Goal: Information Seeking & Learning: Learn about a topic

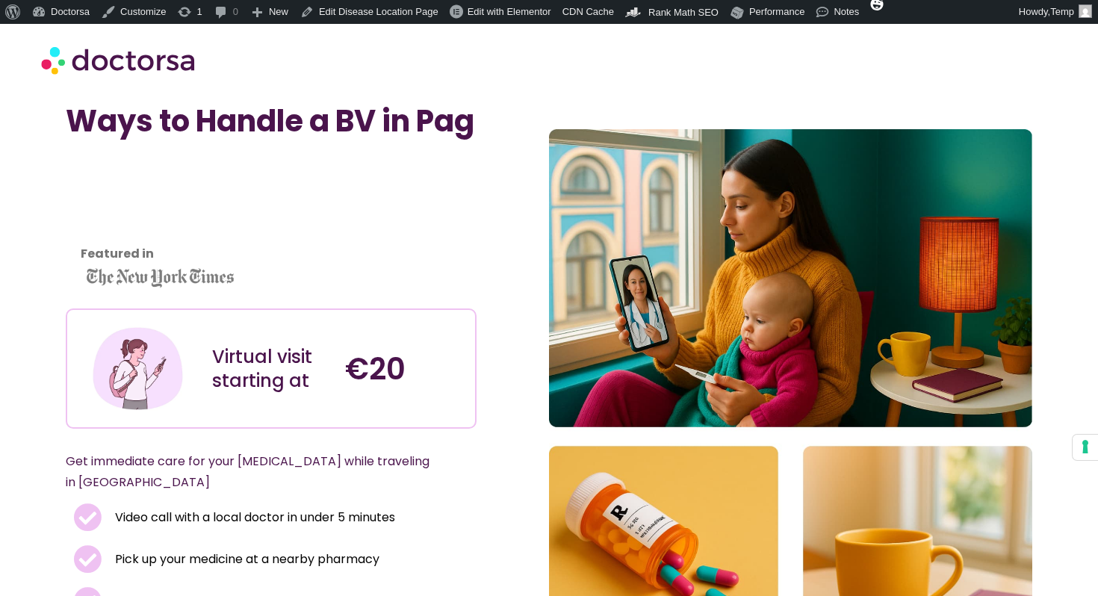
scroll to position [19, 0]
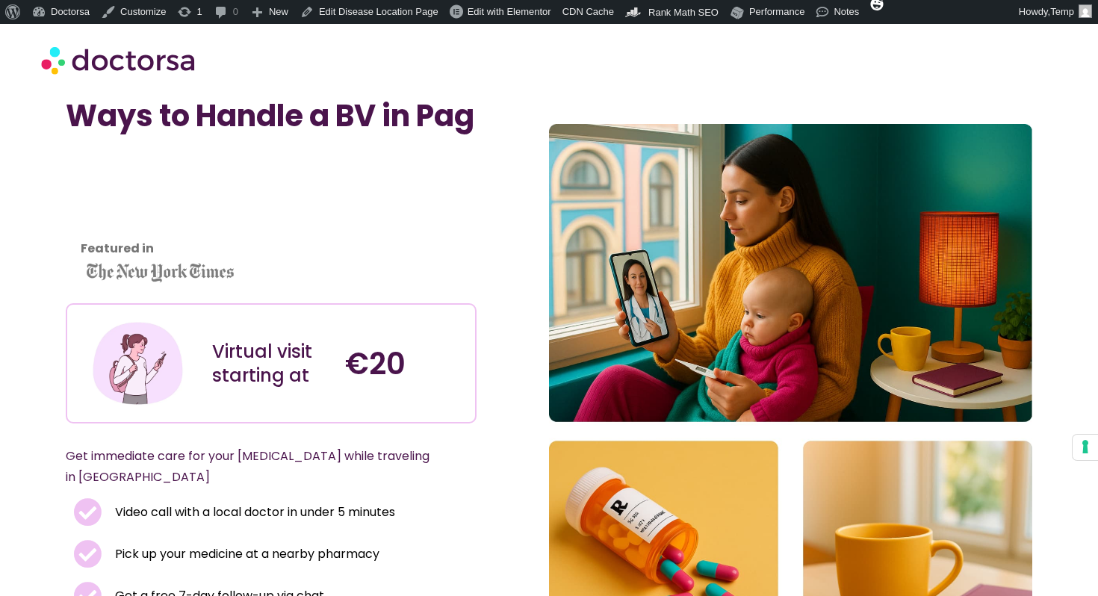
click at [338, 193] on div "Featured in" at bounding box center [271, 222] width 411 height 147
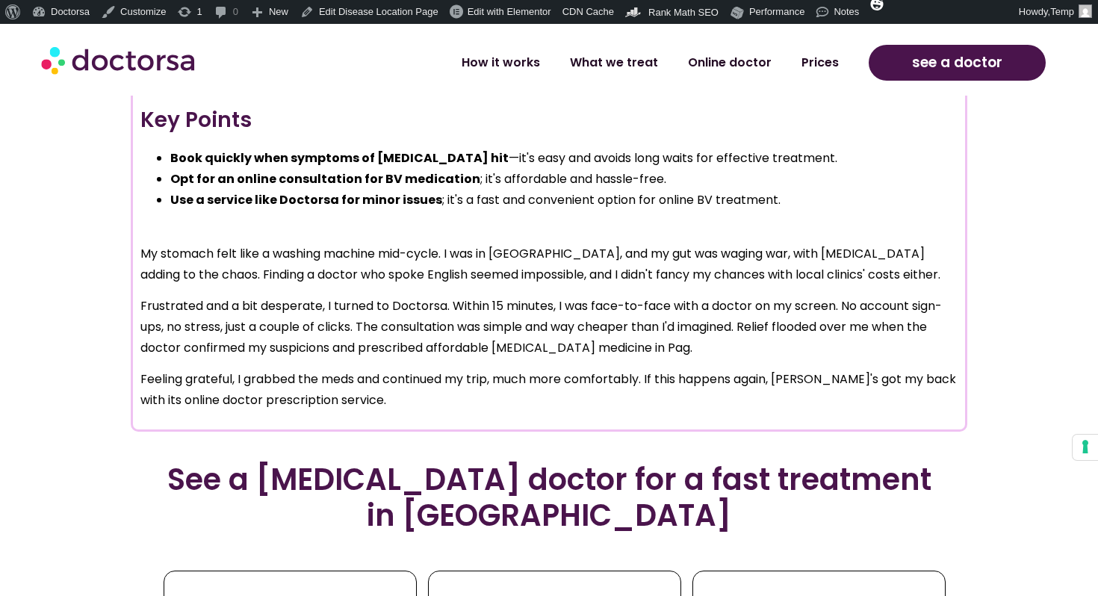
scroll to position [6600, 0]
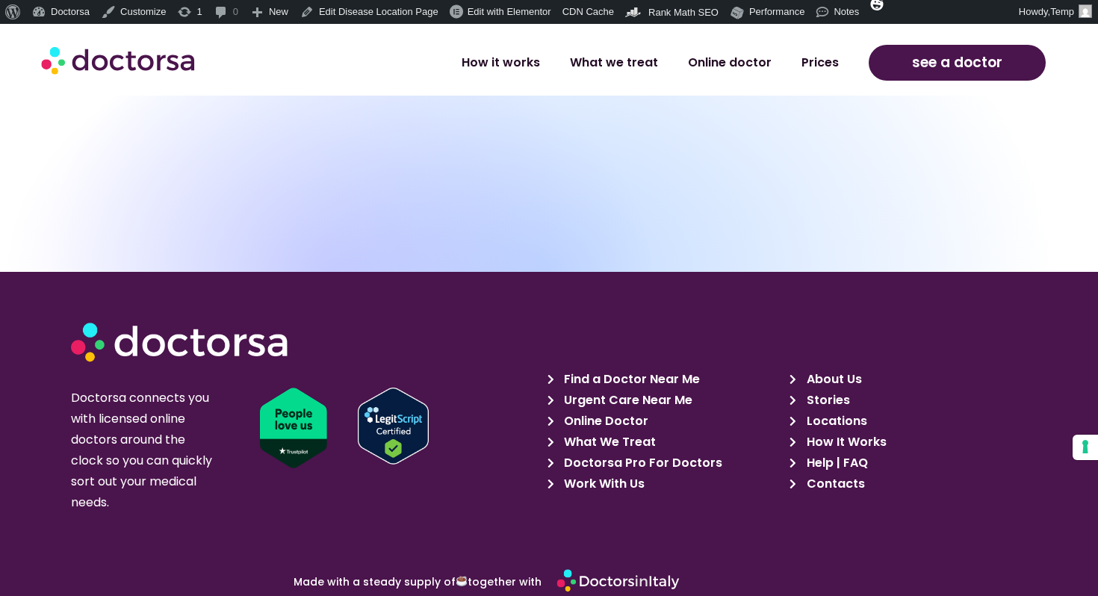
click at [693, 369] on span "Find a Doctor Near Me" at bounding box center [630, 379] width 140 height 21
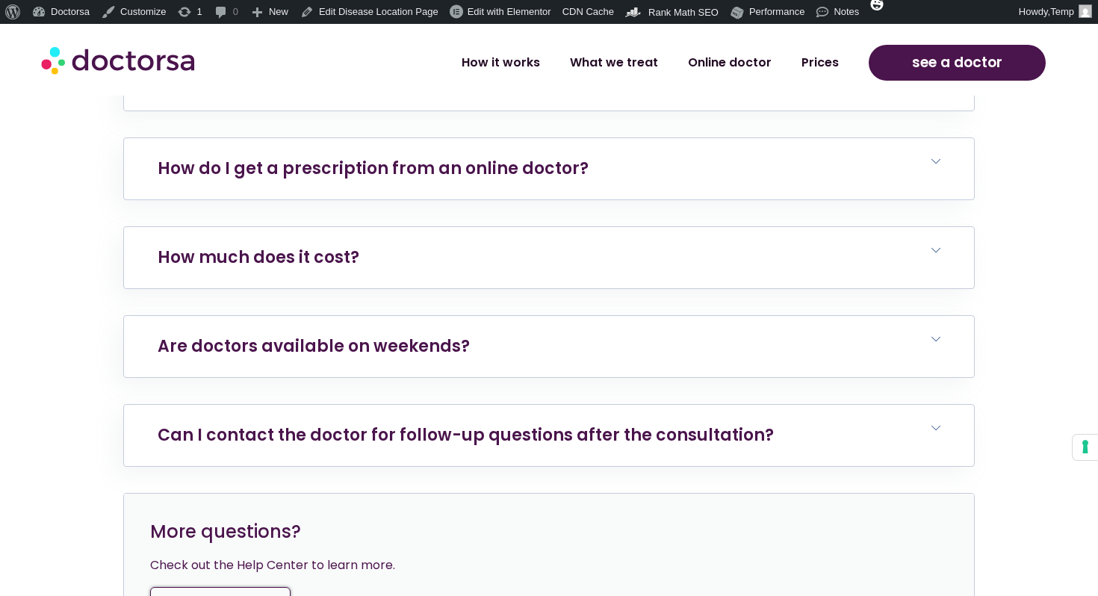
scroll to position [5639, 0]
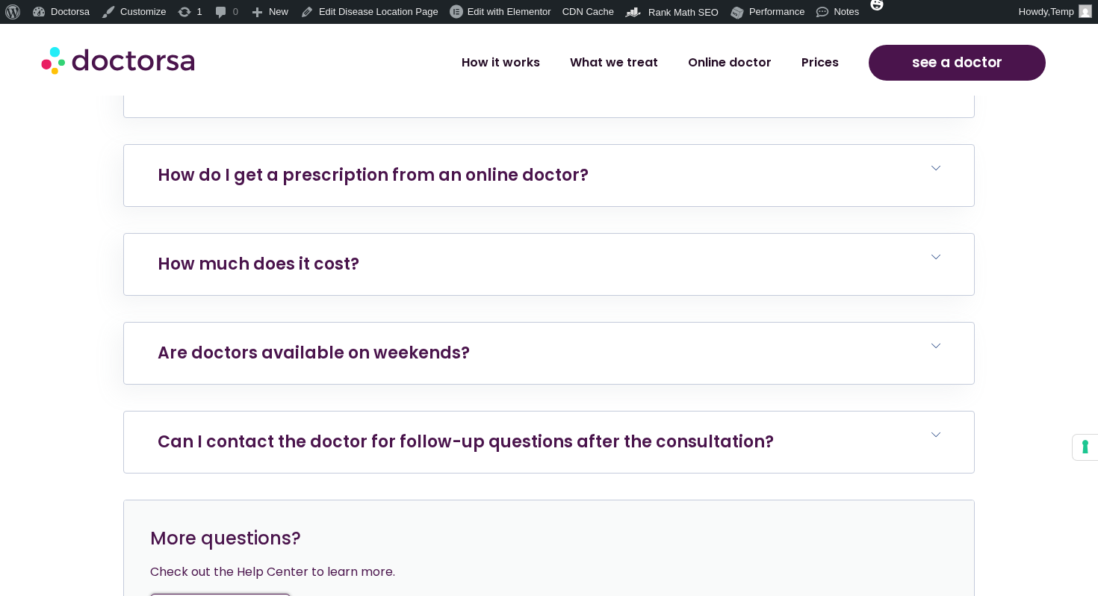
click at [394, 430] on link "Can I contact the doctor for follow-up questions after the consultation?" at bounding box center [466, 441] width 616 height 23
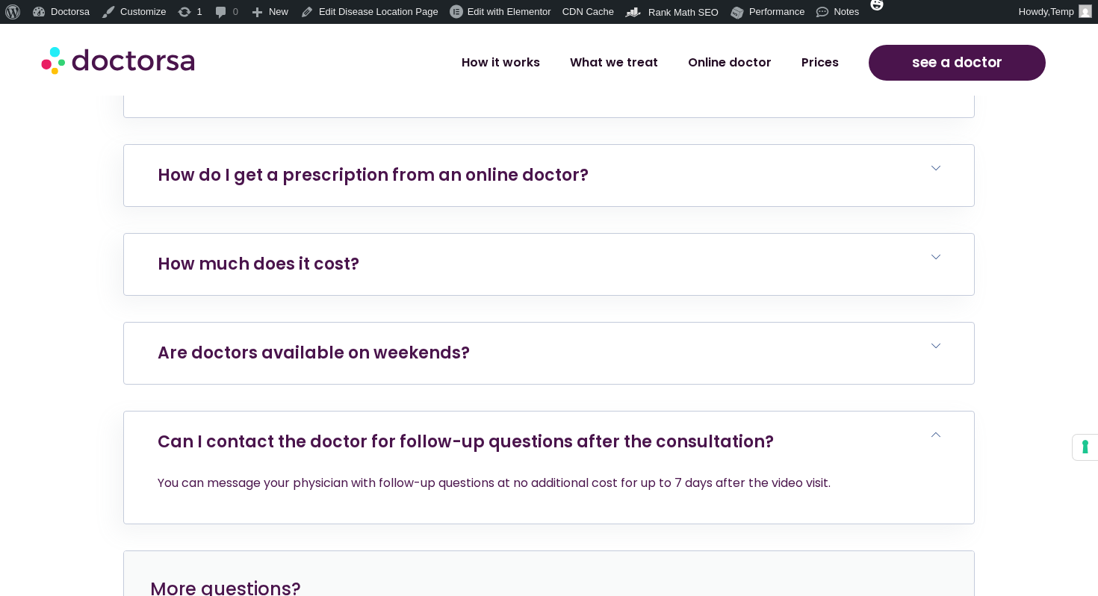
click at [417, 341] on link "Are doctors available on weekends?" at bounding box center [314, 352] width 312 height 23
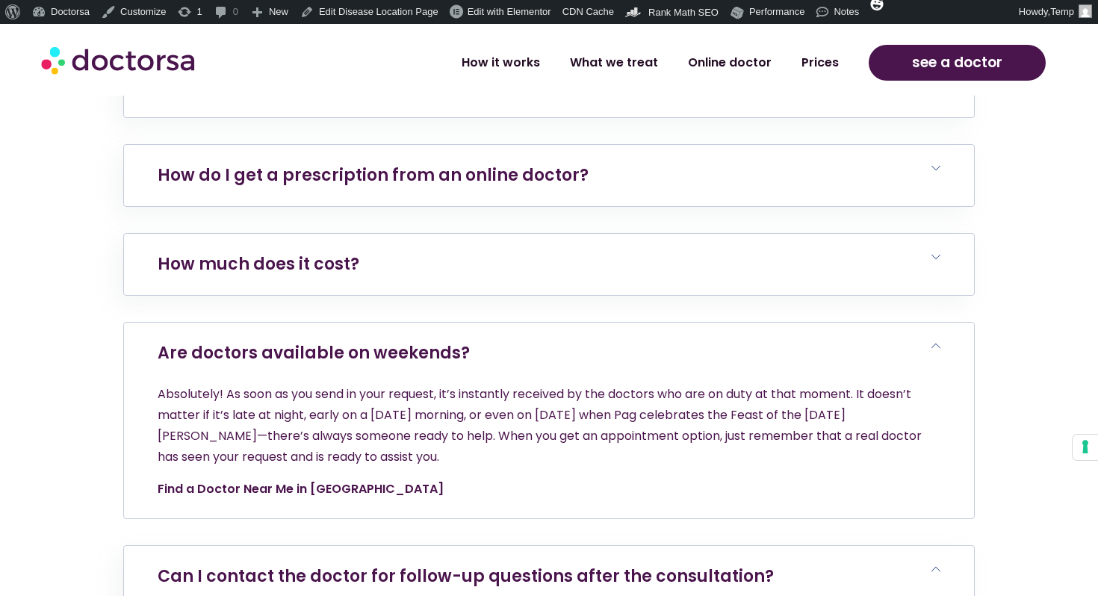
click at [276, 480] on link "Find a Doctor Near Me in [GEOGRAPHIC_DATA]" at bounding box center [301, 488] width 286 height 17
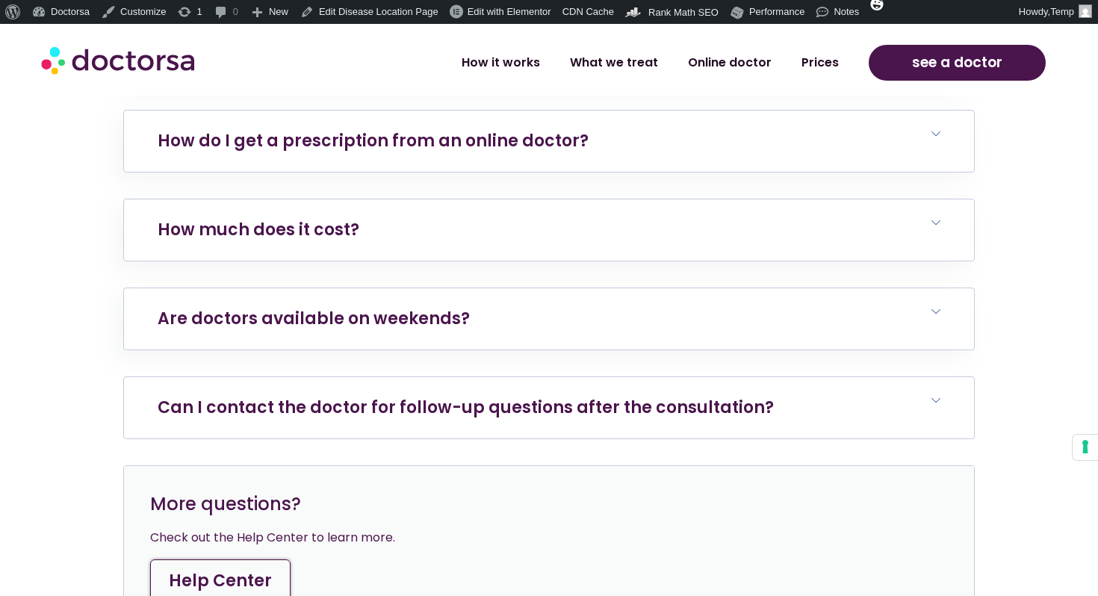
scroll to position [5642, 0]
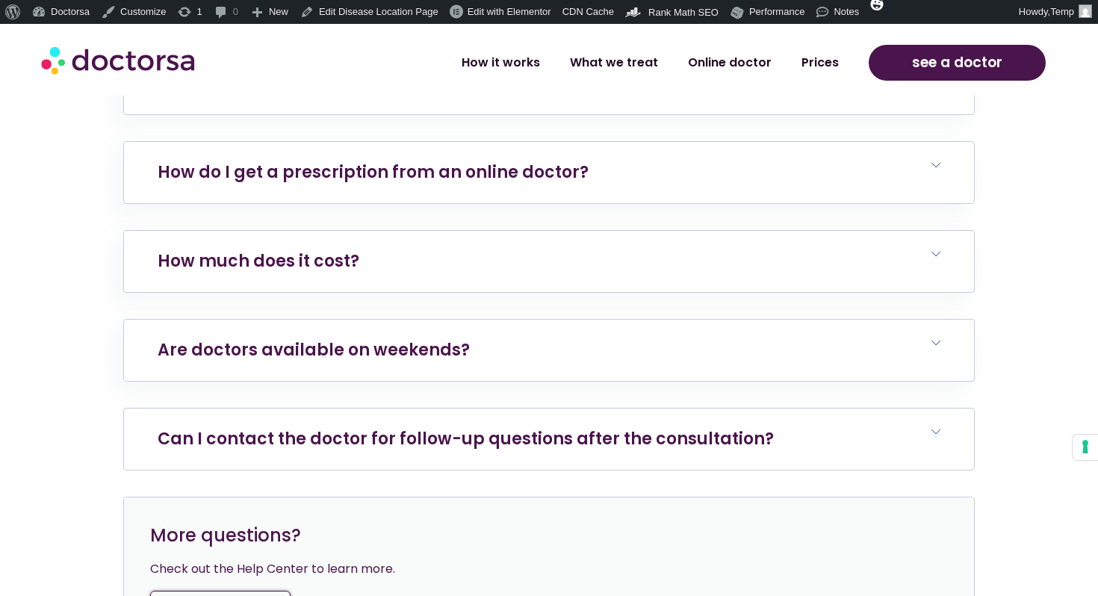
click at [404, 427] on link "Can I contact the doctor for follow-up questions after the consultation?" at bounding box center [466, 438] width 616 height 23
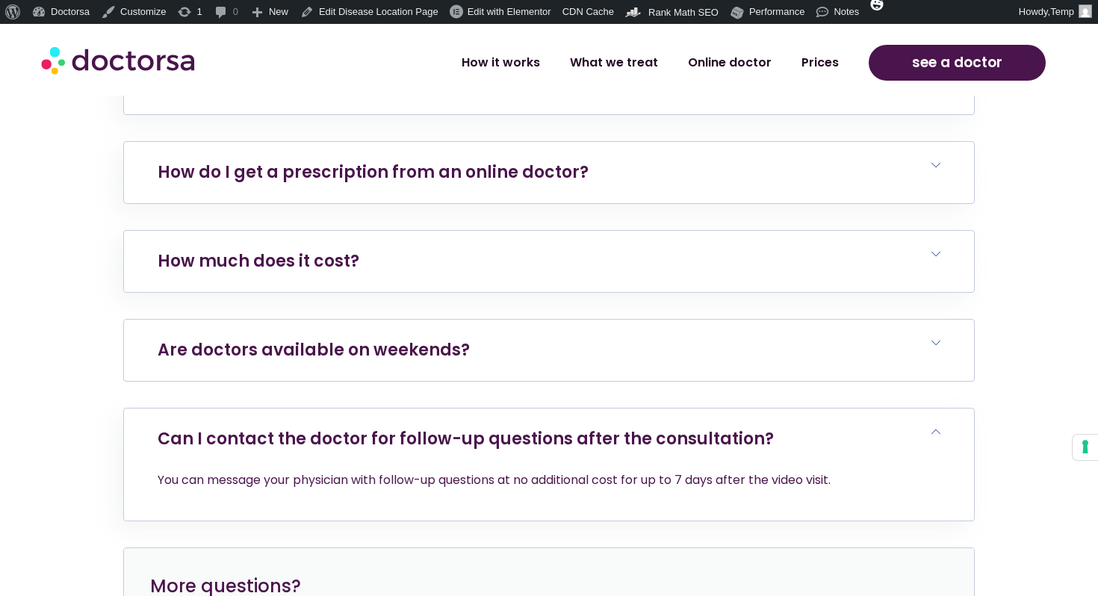
click at [374, 320] on h6 "Are doctors available on weekends?" at bounding box center [549, 350] width 850 height 61
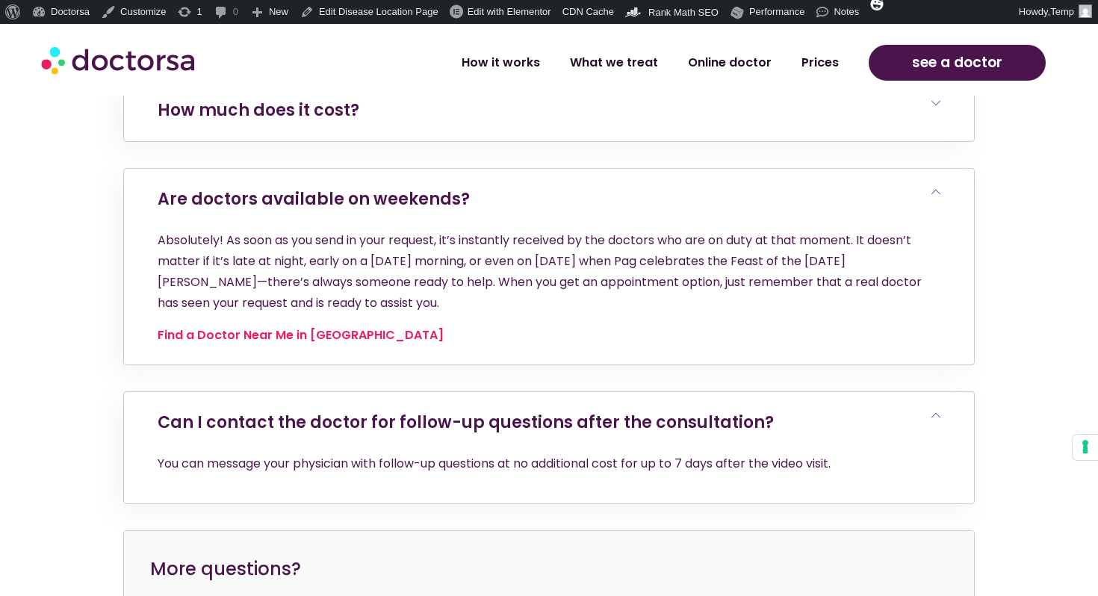
scroll to position [5791, 0]
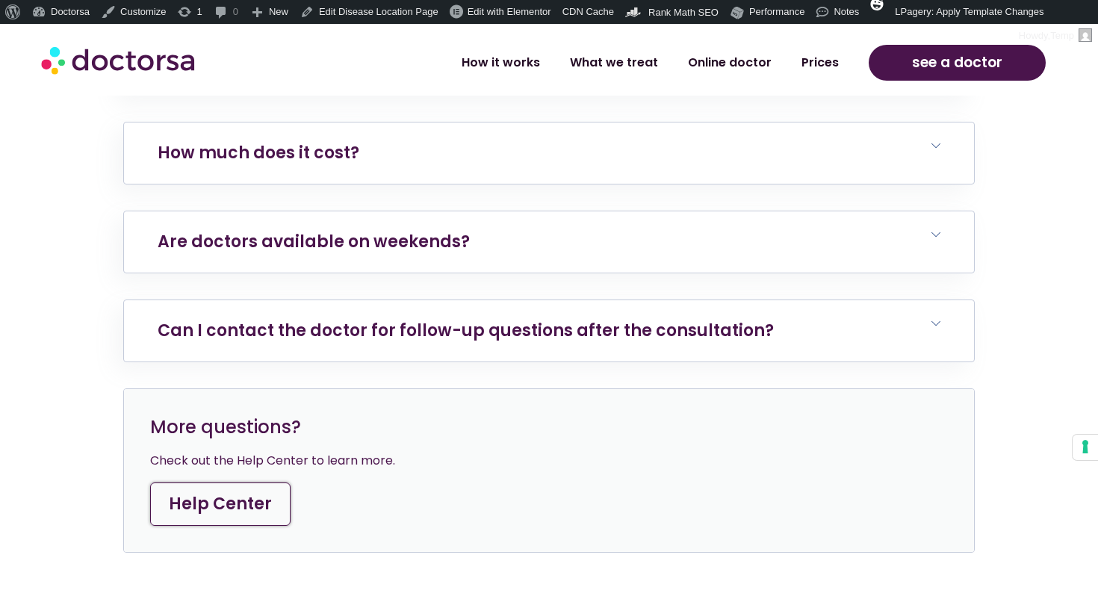
scroll to position [4680, 0]
click at [478, 261] on h6 "Are doctors available on weekends?" at bounding box center [549, 242] width 850 height 61
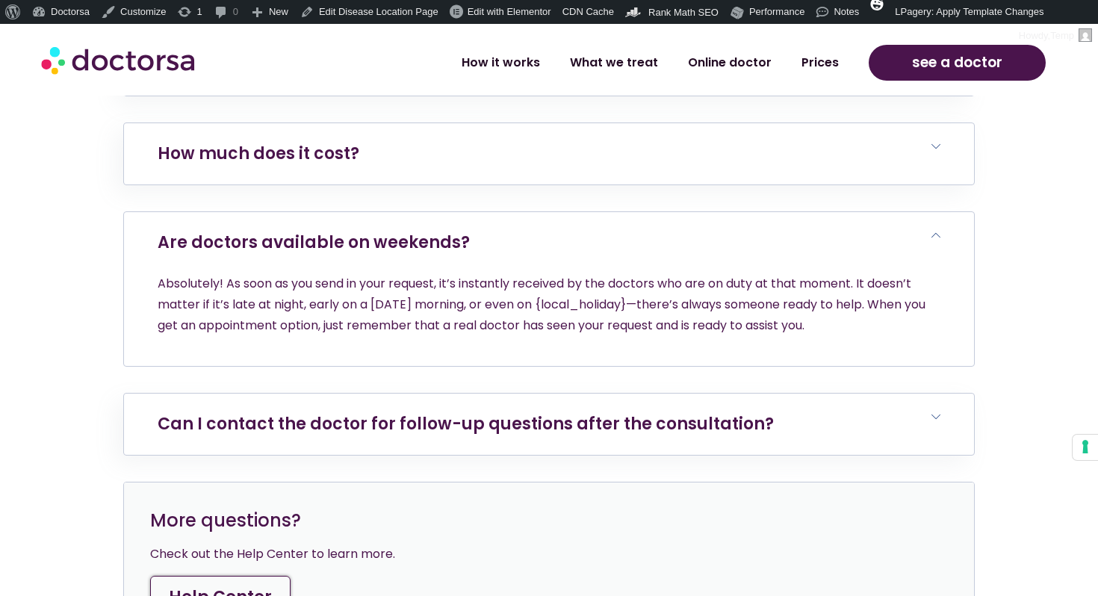
scroll to position [4579, 0]
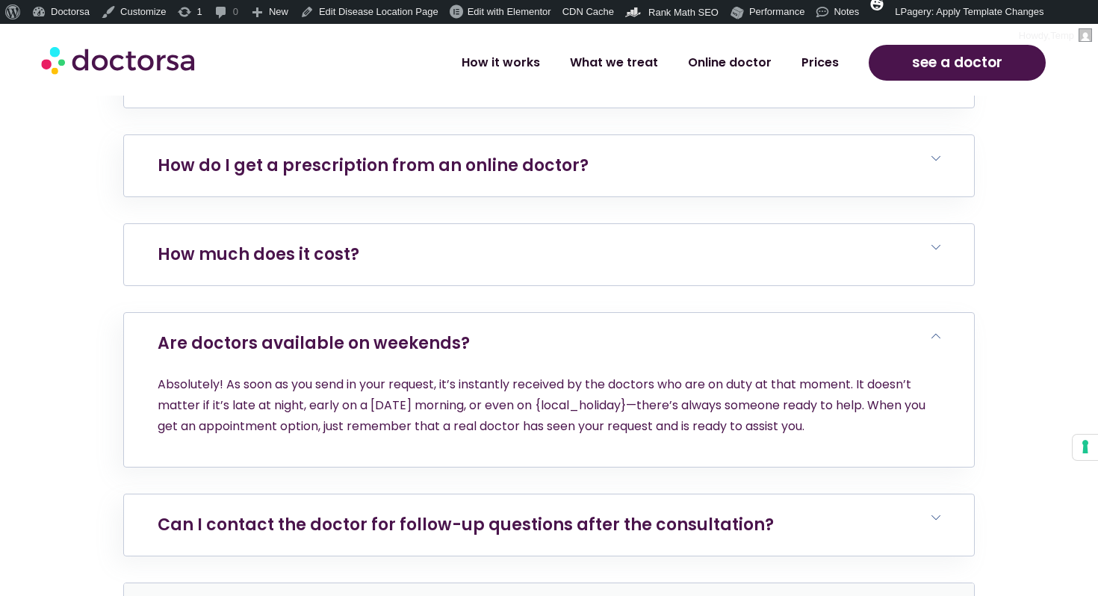
click at [430, 239] on h6 "How much does it cost?" at bounding box center [549, 254] width 850 height 61
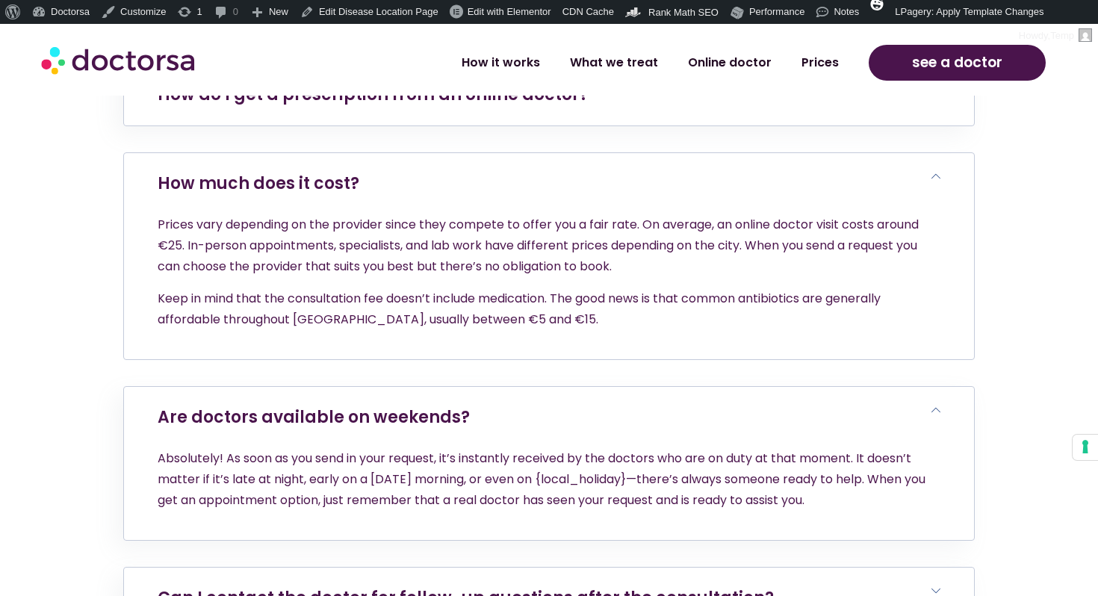
scroll to position [4768, 0]
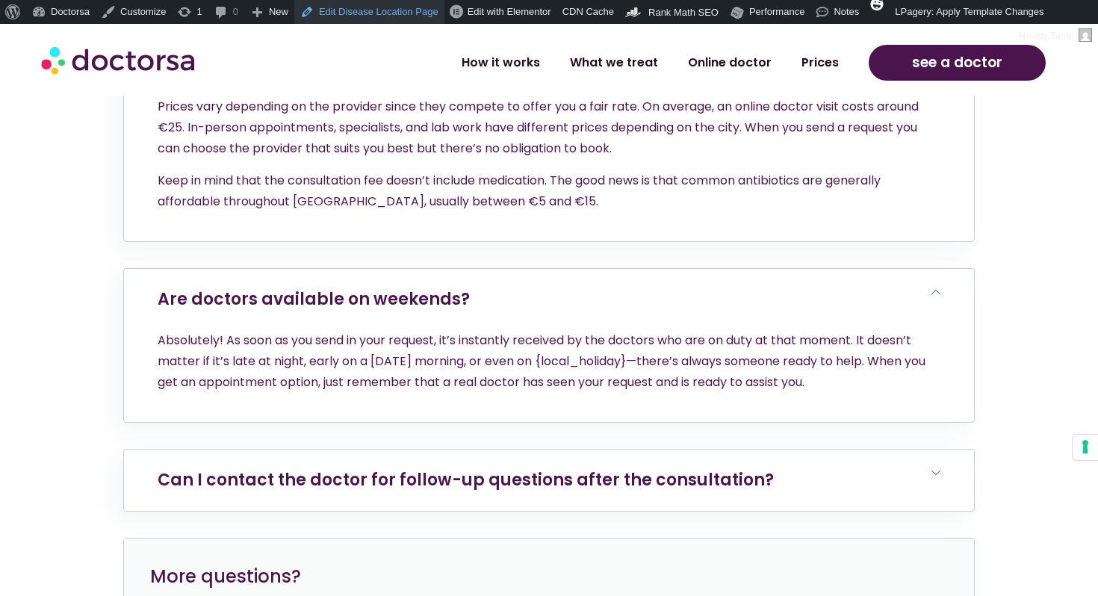
click at [387, 12] on link "Edit Disease Location Page" at bounding box center [369, 12] width 150 height 24
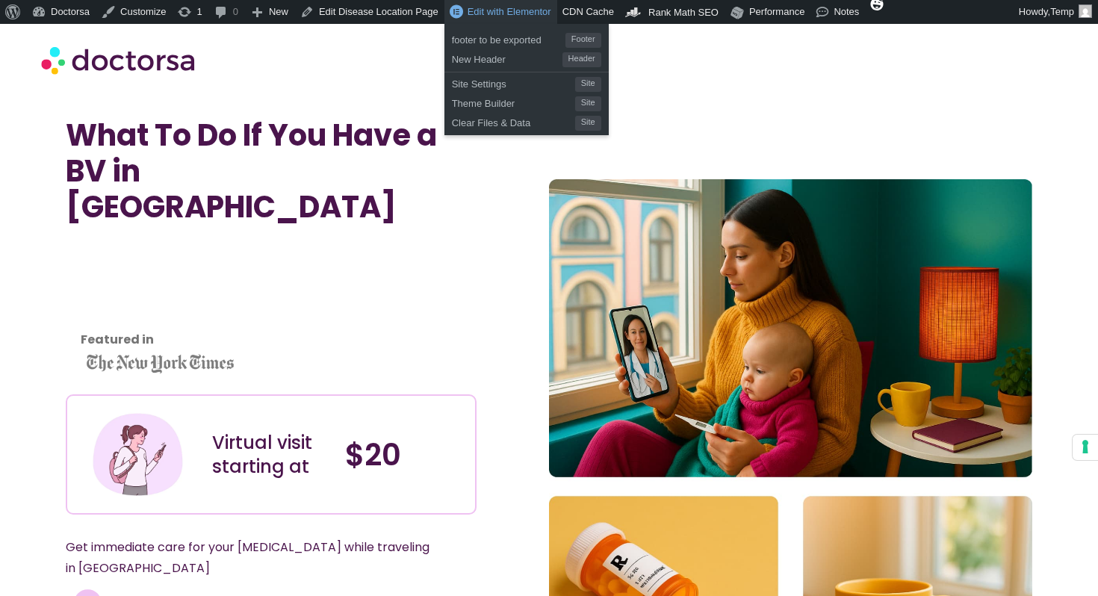
click at [493, 17] on span "Edit with Elementor" at bounding box center [510, 11] width 84 height 11
